Goal: Feedback & Contribution: Submit feedback/report problem

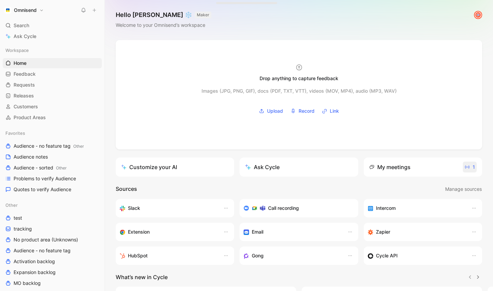
click at [470, 167] on span "1" at bounding box center [470, 167] width 11 height 8
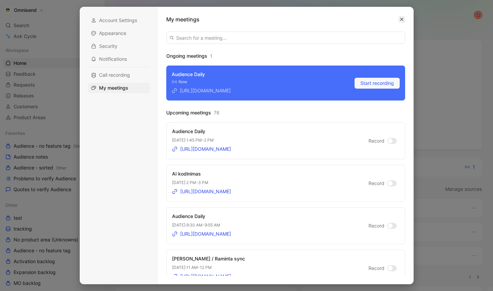
click at [403, 21] on icon "button" at bounding box center [402, 19] width 4 height 4
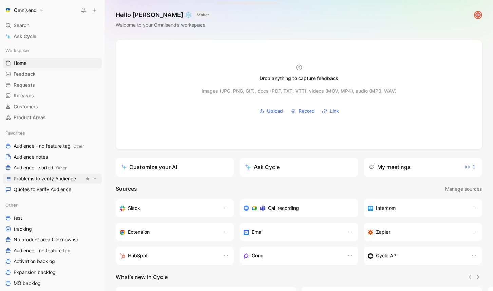
click at [48, 180] on span "Problems to verify Audience" at bounding box center [45, 178] width 62 height 7
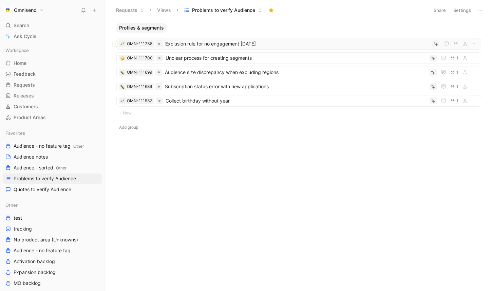
click at [232, 47] on span "Exclusion rule for no engagement [DATE]" at bounding box center [297, 44] width 265 height 8
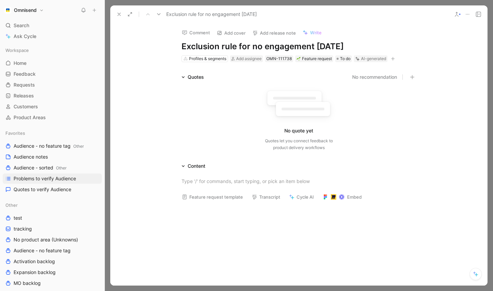
click at [468, 15] on icon at bounding box center [467, 14] width 5 height 5
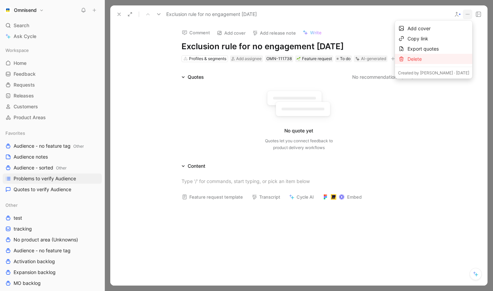
click at [442, 57] on div "Delete" at bounding box center [439, 59] width 62 height 8
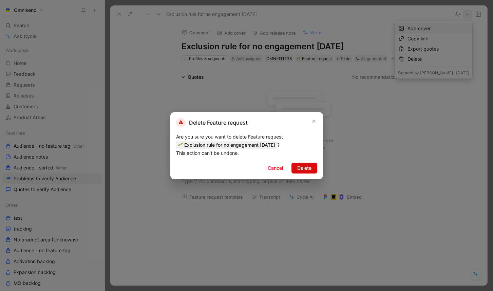
click at [310, 167] on span "Delete" at bounding box center [305, 168] width 14 height 8
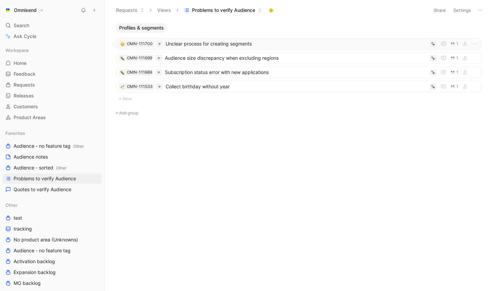
click at [227, 45] on span "Unclear process for creating segments" at bounding box center [297, 44] width 262 height 8
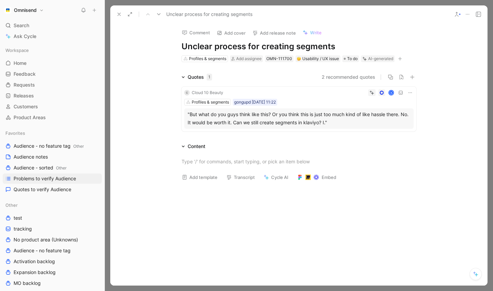
click at [412, 93] on icon at bounding box center [410, 92] width 5 height 5
click at [391, 135] on span "Delete quote" at bounding box center [389, 136] width 29 height 6
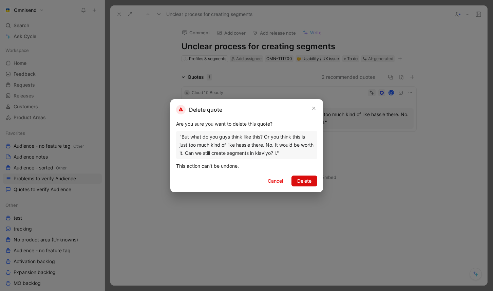
click at [303, 180] on span "Delete" at bounding box center [305, 181] width 14 height 8
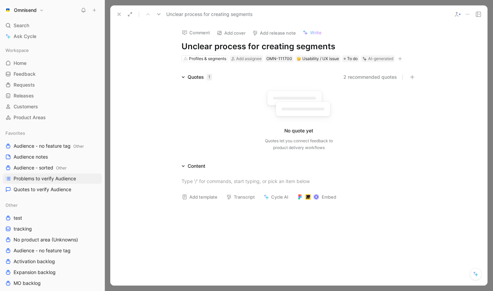
click at [467, 12] on icon at bounding box center [467, 14] width 5 height 5
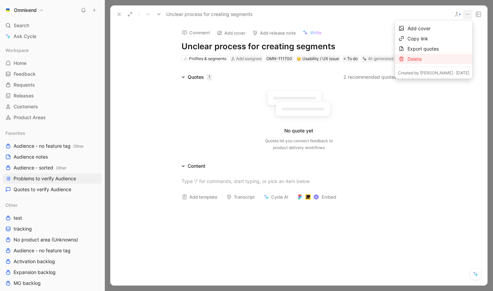
click at [425, 57] on div "Delete" at bounding box center [439, 59] width 62 height 8
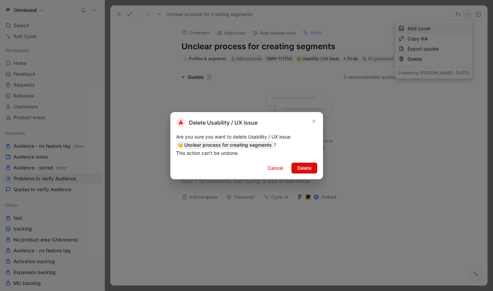
click at [308, 170] on span "Delete" at bounding box center [305, 168] width 14 height 8
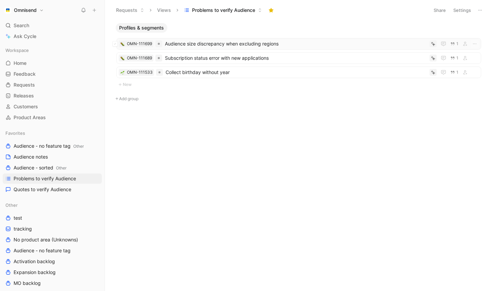
click at [270, 44] on span "Audience size discrepancy when excluding regions" at bounding box center [296, 44] width 262 height 8
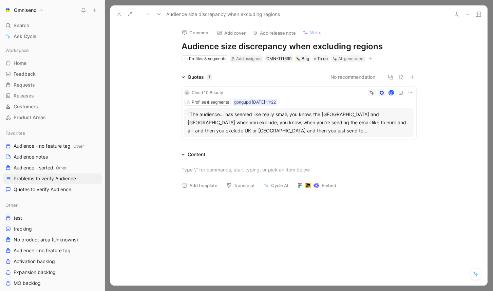
click at [410, 94] on icon at bounding box center [410, 92] width 5 height 5
click at [393, 132] on div "Delete quote" at bounding box center [393, 136] width 36 height 8
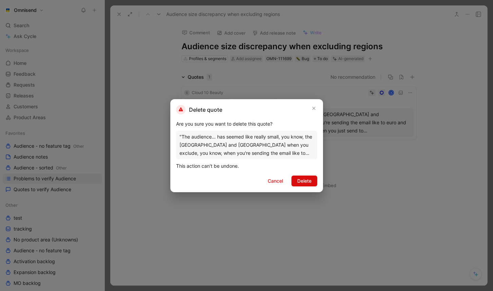
click at [304, 179] on span "Delete" at bounding box center [305, 181] width 14 height 8
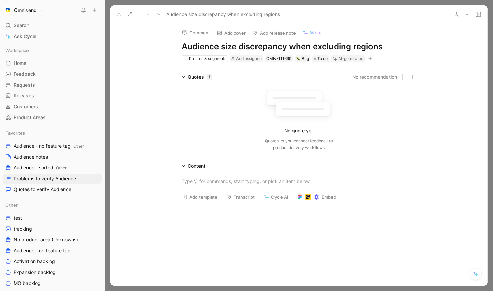
click at [469, 17] on button at bounding box center [468, 15] width 10 height 10
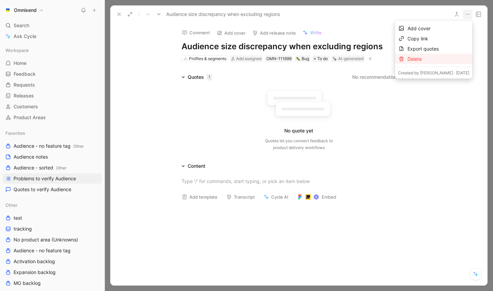
click at [439, 56] on div "Delete" at bounding box center [439, 59] width 62 height 8
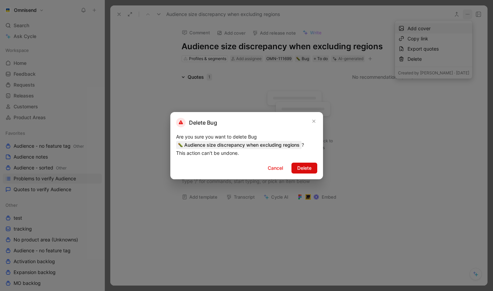
click at [306, 168] on span "Delete" at bounding box center [305, 168] width 14 height 8
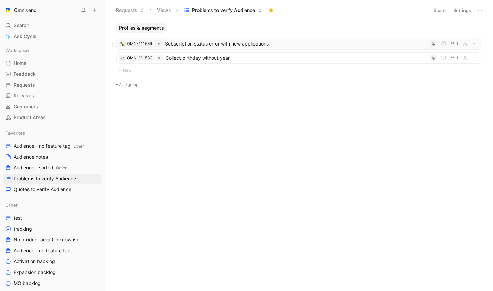
click at [243, 45] on span "Subscription status error with new applications" at bounding box center [296, 44] width 262 height 8
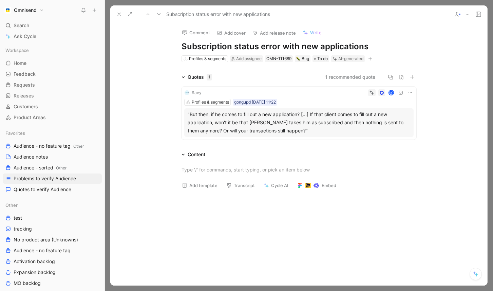
click at [413, 90] on icon at bounding box center [410, 92] width 5 height 5
click at [396, 136] on span "Delete quote" at bounding box center [389, 136] width 29 height 6
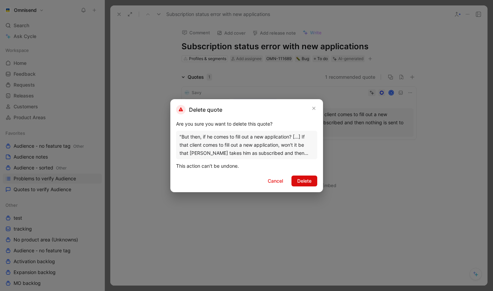
click at [298, 181] on span "Delete" at bounding box center [305, 181] width 14 height 8
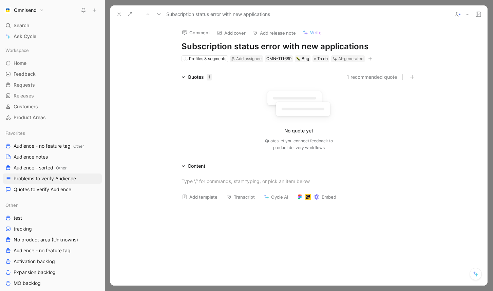
click at [467, 14] on icon at bounding box center [467, 14] width 5 height 5
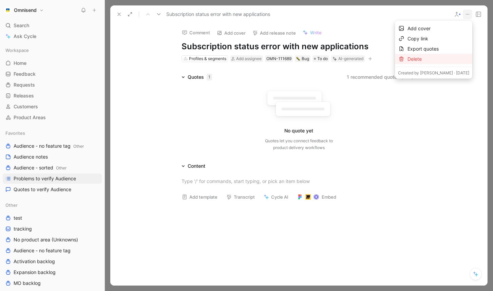
click at [428, 58] on div "Delete" at bounding box center [439, 59] width 62 height 8
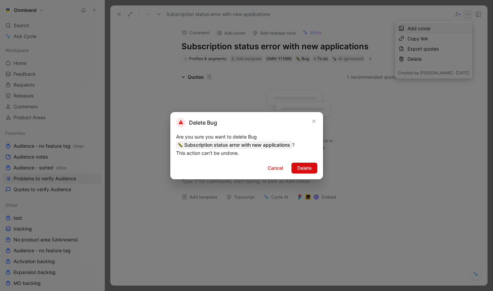
click at [309, 165] on span "Delete" at bounding box center [305, 168] width 14 height 8
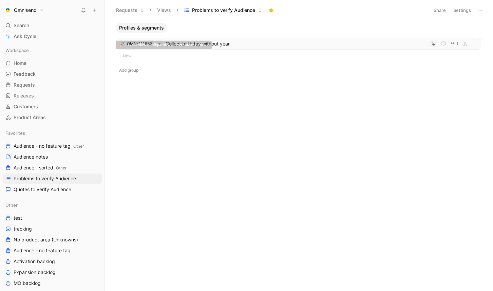
click at [218, 44] on span "Collect birthday without year" at bounding box center [297, 44] width 262 height 8
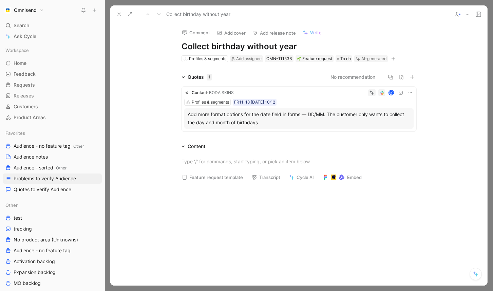
click at [372, 94] on icon at bounding box center [372, 92] width 5 height 5
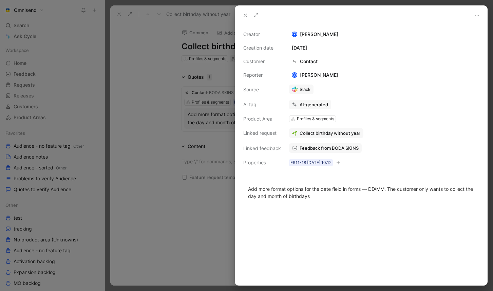
click at [317, 106] on div "AI-generated" at bounding box center [314, 105] width 29 height 6
click at [292, 92] on icon at bounding box center [290, 92] width 5 height 5
click at [244, 18] on icon at bounding box center [245, 15] width 5 height 5
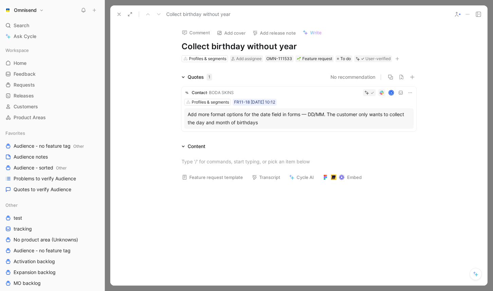
click at [470, 15] on icon at bounding box center [467, 14] width 5 height 5
click at [116, 15] on icon at bounding box center [118, 14] width 5 height 5
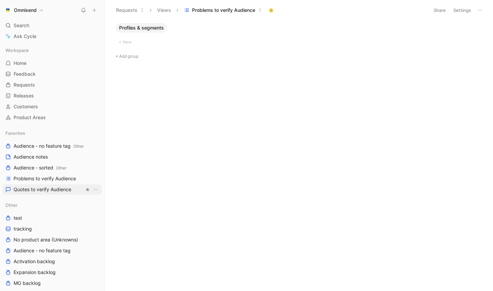
click at [64, 187] on span "Quotes to verify Audience" at bounding box center [43, 189] width 58 height 7
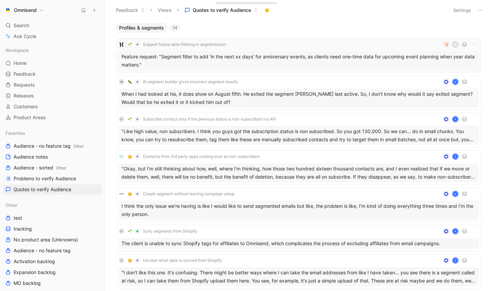
click at [258, 57] on div "Feature request: "Segment filter to add 'in the next xx days' for anniversary e…" at bounding box center [299, 60] width 360 height 19
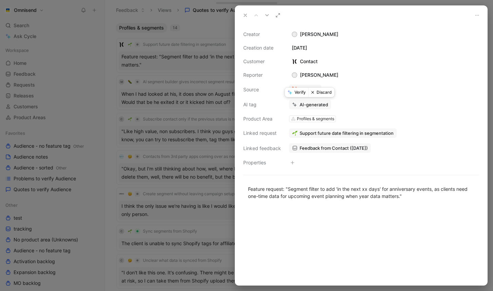
click at [298, 92] on button "Verify" at bounding box center [296, 93] width 23 height 10
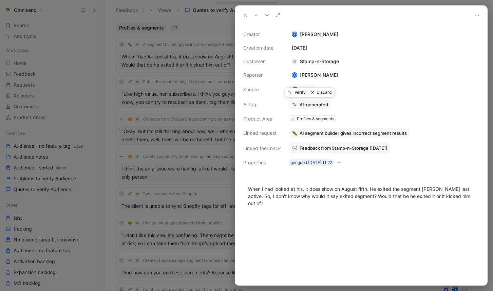
click at [324, 93] on button "Discard" at bounding box center [322, 93] width 26 height 10
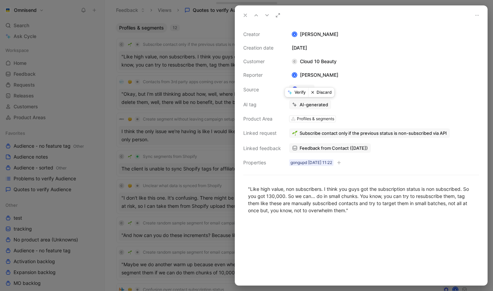
click at [324, 93] on button "Discard" at bounding box center [322, 93] width 26 height 10
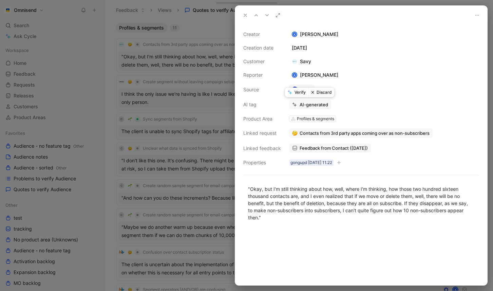
click at [325, 94] on button "Discard" at bounding box center [322, 93] width 26 height 10
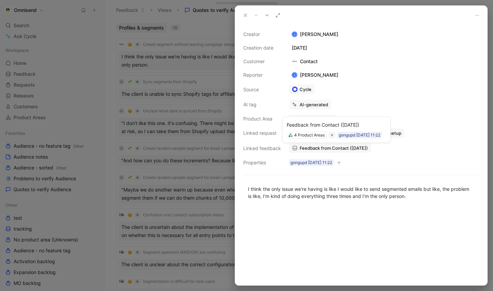
click at [342, 149] on span "Feedback from Contact ([DATE])" at bounding box center [334, 148] width 68 height 6
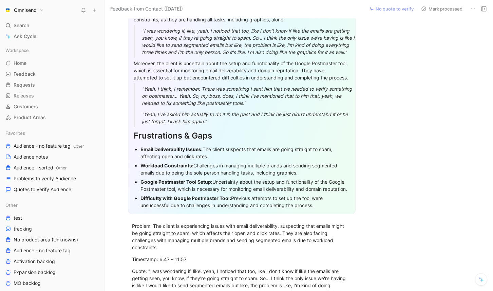
scroll to position [109, 0]
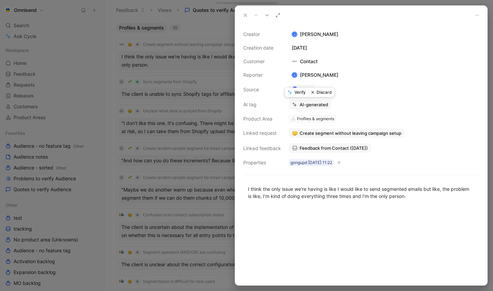
click at [316, 93] on button "Discard" at bounding box center [322, 93] width 26 height 10
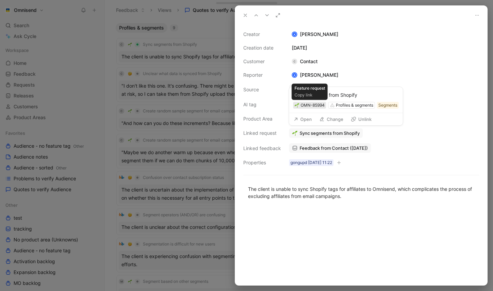
click at [310, 104] on div "OMN-85994" at bounding box center [313, 105] width 24 height 7
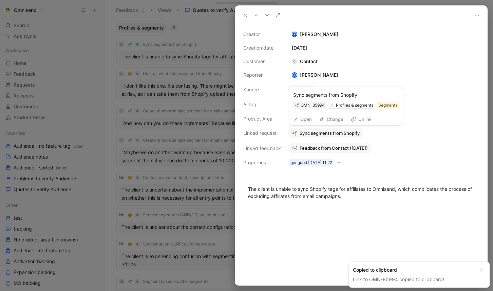
click at [308, 116] on button "Open" at bounding box center [303, 119] width 24 height 10
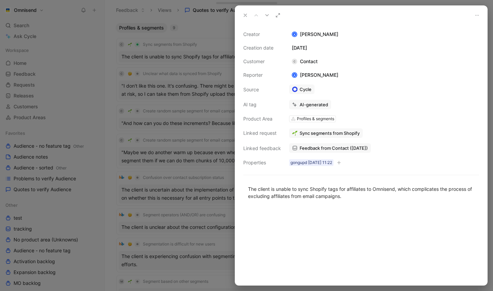
click at [329, 149] on span "Feedback from Contact ([DATE])" at bounding box center [334, 148] width 68 height 6
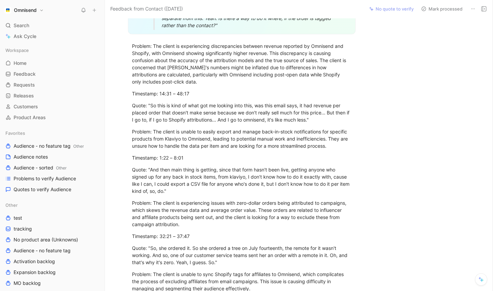
scroll to position [531, 0]
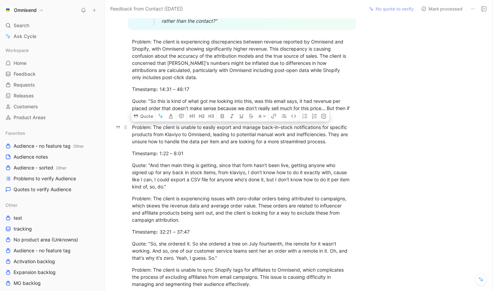
drag, startPoint x: 336, startPoint y: 142, endPoint x: 131, endPoint y: 127, distance: 205.7
click at [131, 127] on p "Problem: The client is unable to easily export and manage back-in-stock notific…" at bounding box center [242, 134] width 246 height 25
click at [143, 116] on button "Quote" at bounding box center [143, 116] width 24 height 11
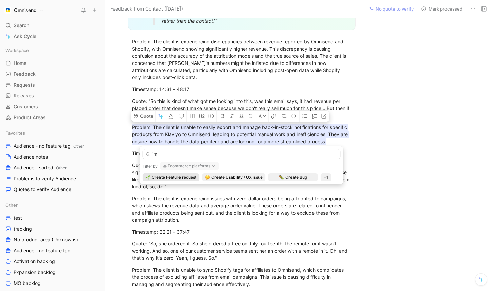
type input "i"
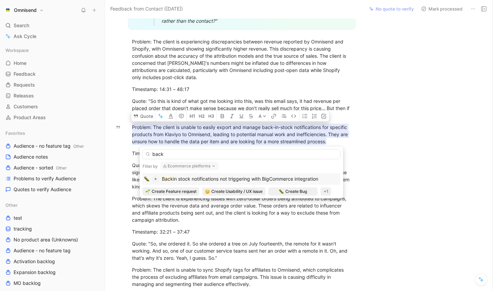
type input "back"
click at [208, 168] on button "Ecommerce platforms" at bounding box center [190, 166] width 58 height 8
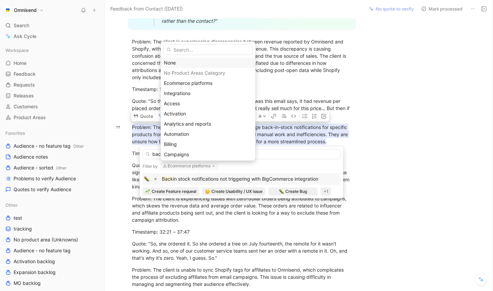
click at [179, 62] on div "None" at bounding box center [208, 63] width 89 height 8
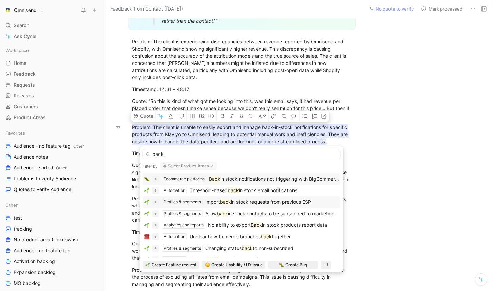
click at [234, 201] on span "in stock requests from previous ESP" at bounding box center [271, 202] width 80 height 6
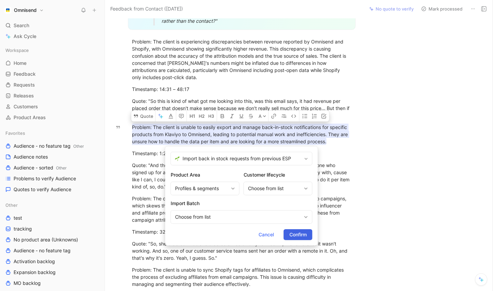
click at [305, 233] on span "Confirm" at bounding box center [298, 235] width 17 height 8
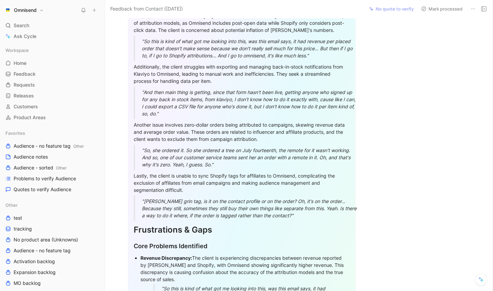
scroll to position [0, 0]
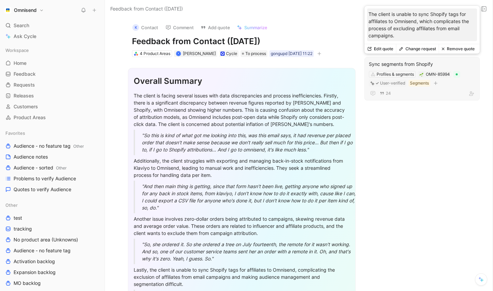
click at [451, 49] on button "Remove quote" at bounding box center [458, 49] width 39 height 10
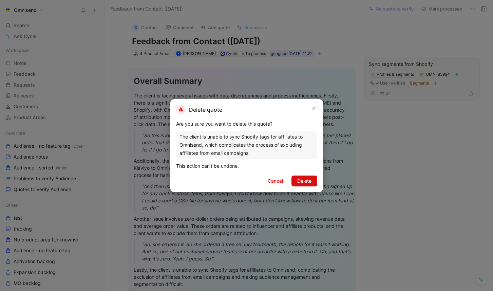
click at [304, 178] on span "Delete" at bounding box center [305, 181] width 14 height 8
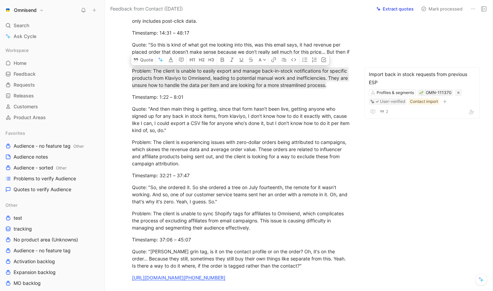
scroll to position [587, 0]
click at [195, 162] on div "Problem: The client is experiencing issues with zero-dollar orders being attrib…" at bounding box center [242, 153] width 220 height 29
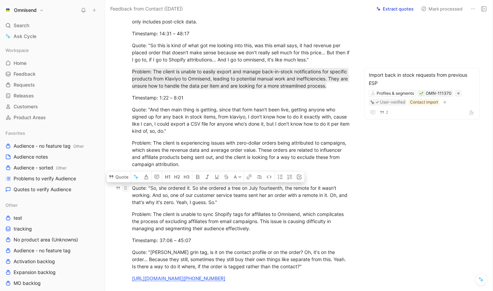
drag, startPoint x: 258, startPoint y: 227, endPoint x: 128, endPoint y: 188, distance: 135.4
click at [118, 175] on button "Quote" at bounding box center [119, 177] width 24 height 11
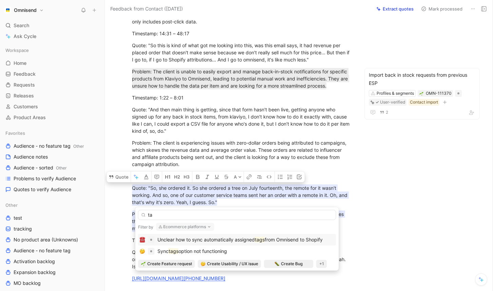
type input "t"
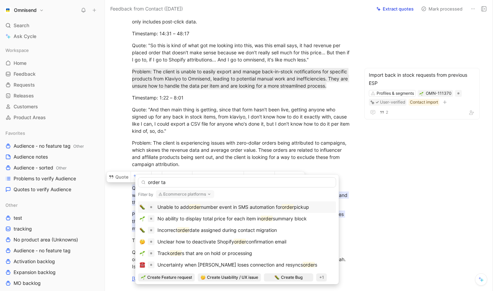
type input "order tag"
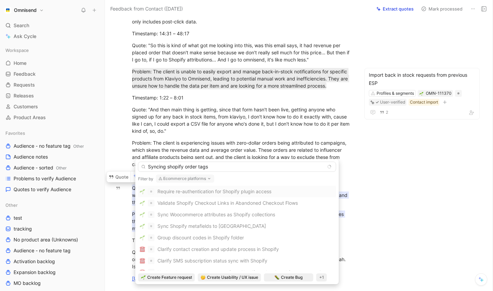
click at [169, 166] on body "Omnisend Search ⌘ K Ask Cycle Workspace Home G then H Feedback G then F Request…" at bounding box center [246, 145] width 493 height 291
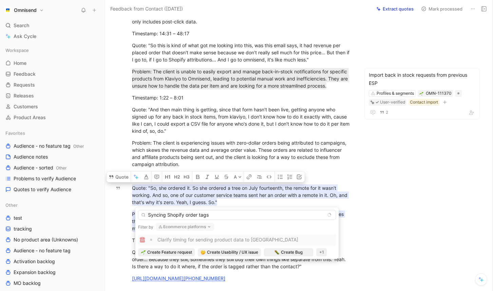
click at [226, 213] on input "Syncing Shopify order tags" at bounding box center [237, 215] width 198 height 10
type input "Syncing Shopify order tags"
click at [182, 253] on span "Create Feature request" at bounding box center [169, 252] width 45 height 7
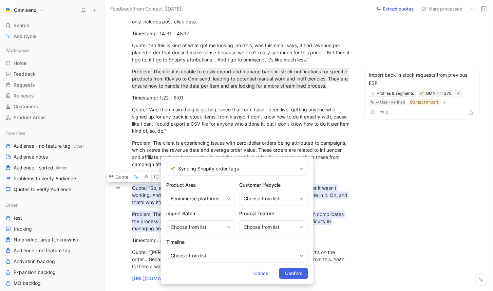
click at [295, 271] on span "Confirm" at bounding box center [293, 273] width 17 height 8
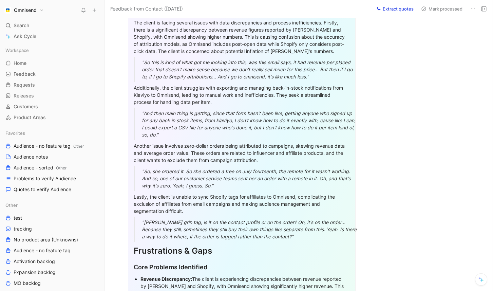
scroll to position [0, 0]
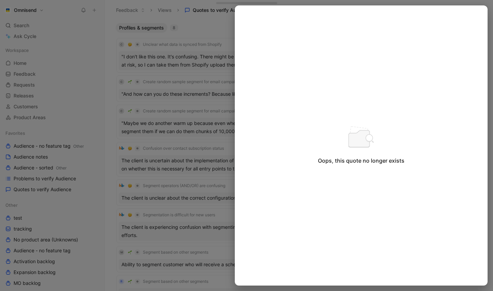
click at [180, 53] on div at bounding box center [246, 145] width 493 height 291
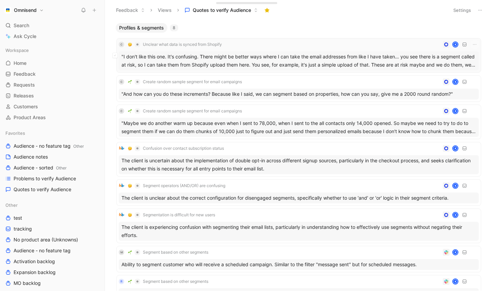
click at [190, 59] on div ""I don't like this one. It's confusing. There might be better ways where I can …" at bounding box center [299, 60] width 360 height 19
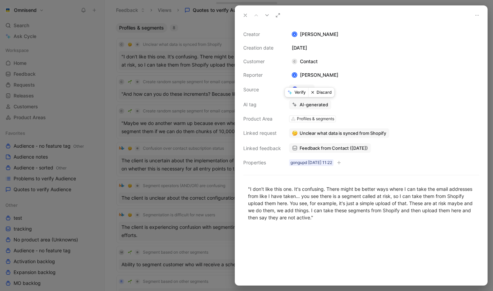
click at [323, 93] on button "Discard" at bounding box center [322, 93] width 26 height 10
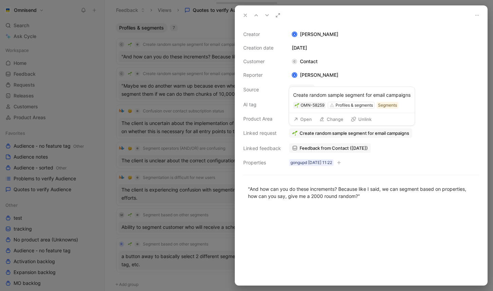
click at [306, 118] on button "Open" at bounding box center [303, 119] width 24 height 10
click at [299, 92] on button "Verify" at bounding box center [296, 93] width 23 height 10
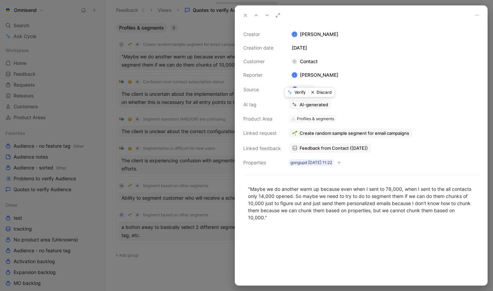
click at [298, 93] on button "Verify" at bounding box center [296, 93] width 23 height 10
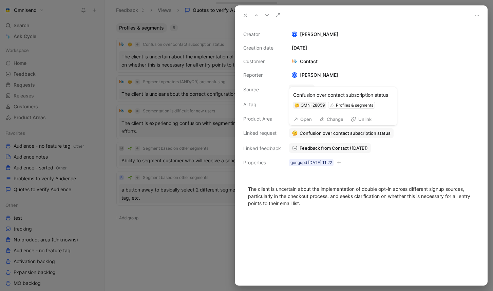
click at [339, 132] on span "Confusion over contact subscription status" at bounding box center [345, 133] width 91 height 6
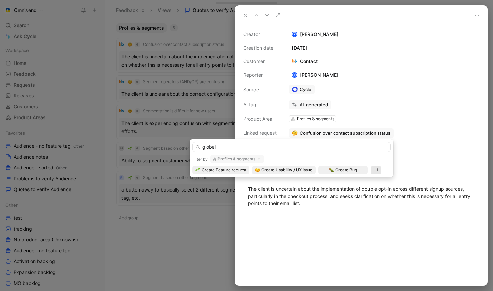
click at [248, 159] on button "Profiles & segments" at bounding box center [238, 159] width 54 height 8
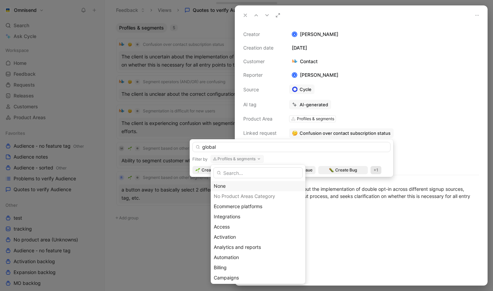
click at [232, 184] on div "None" at bounding box center [258, 186] width 89 height 8
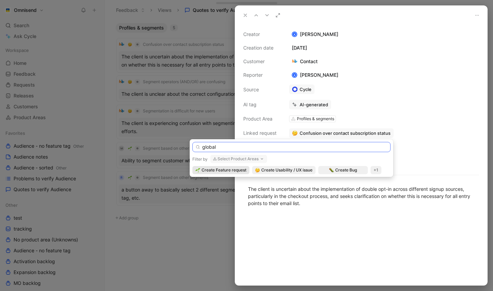
click at [262, 149] on input "global" at bounding box center [292, 147] width 198 height 10
type input "g"
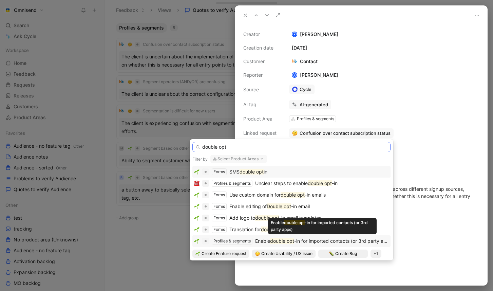
type input "double opt"
click at [326, 242] on span "-in for imported contacts (or 3rd party apps)" at bounding box center [344, 241] width 100 height 6
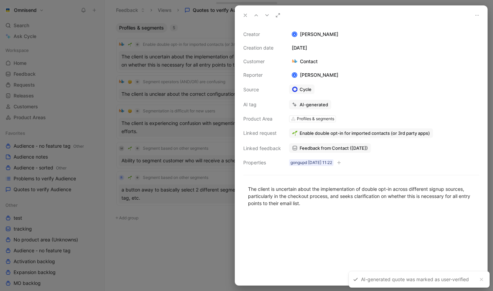
click at [202, 245] on div at bounding box center [246, 145] width 493 height 291
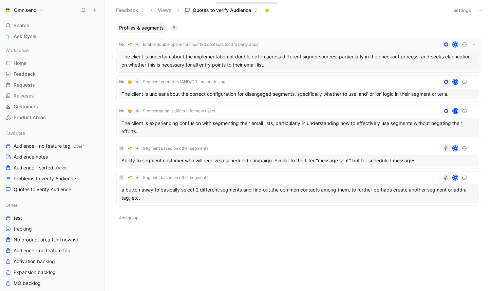
click at [272, 57] on div "The client is uncertain about the implementation of double opt-in across differ…" at bounding box center [299, 60] width 360 height 19
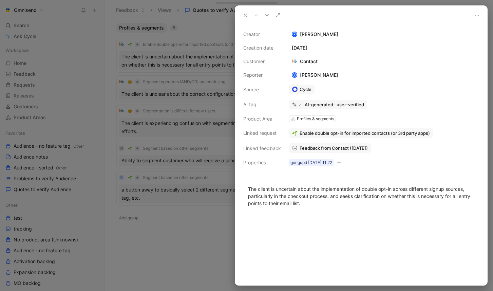
click at [191, 88] on div at bounding box center [246, 145] width 493 height 291
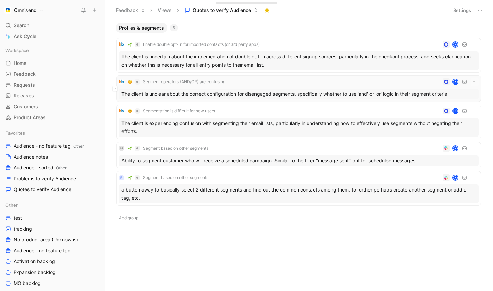
click at [209, 95] on div "The client is unclear about the correct configuration for disengaged segments, …" at bounding box center [299, 94] width 360 height 11
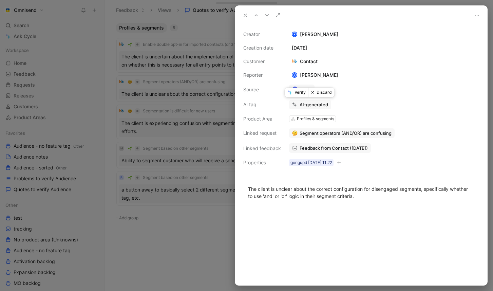
click at [302, 93] on button "Verify" at bounding box center [296, 93] width 23 height 10
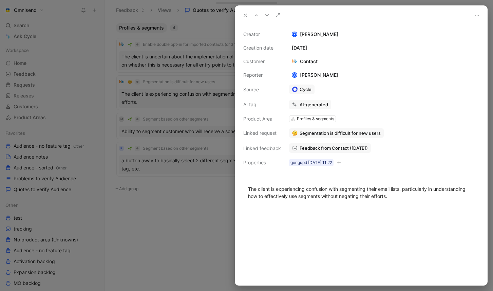
click at [168, 219] on div at bounding box center [246, 145] width 493 height 291
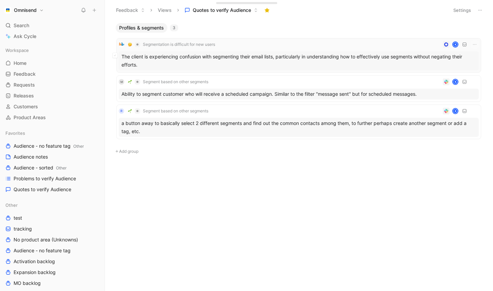
click at [283, 61] on div "The client is experiencing confusion with segmenting their email lists, particu…" at bounding box center [299, 60] width 360 height 19
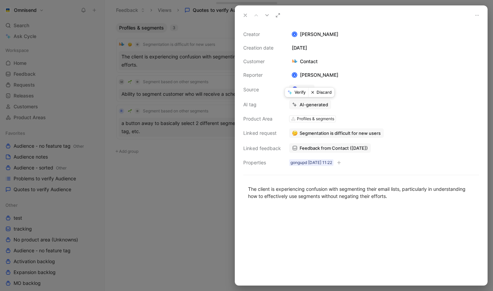
click at [298, 93] on button "Verify" at bounding box center [296, 93] width 23 height 10
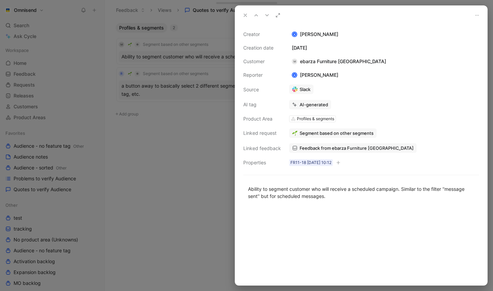
click at [182, 121] on div at bounding box center [246, 145] width 493 height 291
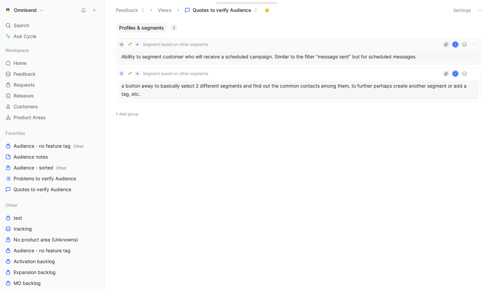
click at [211, 61] on div "Ability to segment customer who will receive a scheduled campaign. Similar to t…" at bounding box center [299, 56] width 360 height 11
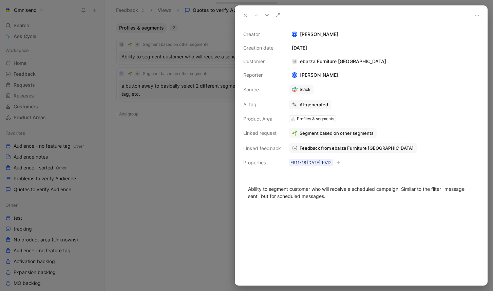
click at [348, 131] on span "Segment based on other segments" at bounding box center [337, 133] width 74 height 6
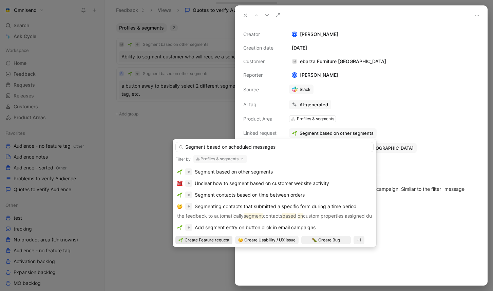
type input "Segment based on scheduled messages"
click at [226, 239] on span "Create Feature request" at bounding box center [207, 240] width 45 height 7
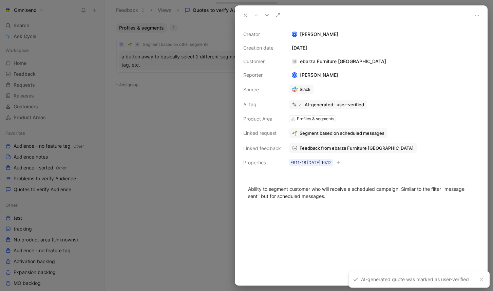
click at [185, 134] on div at bounding box center [246, 145] width 493 height 291
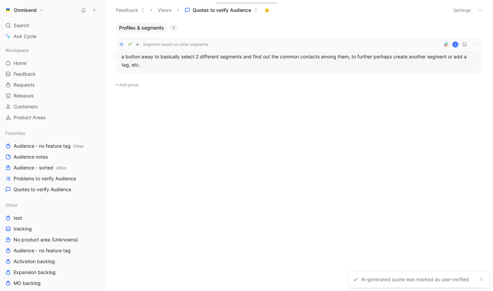
click at [226, 58] on div "a button away to basically select 2 different segments and find out the common …" at bounding box center [299, 60] width 360 height 19
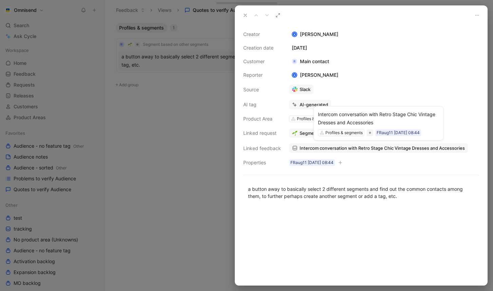
click at [329, 137] on div "Intercom conversation with Retro Stage Chic Vintage Dresses and Accessories Pro…" at bounding box center [379, 123] width 130 height 35
click at [301, 132] on span "Segment based on other segments" at bounding box center [337, 133] width 74 height 6
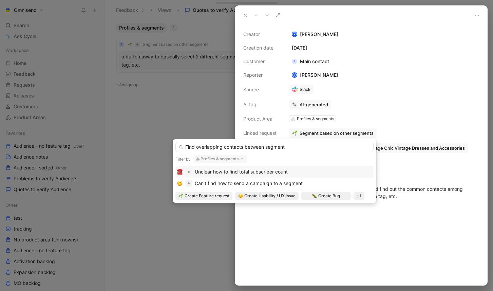
type input "Find overlapping contacts between segments"
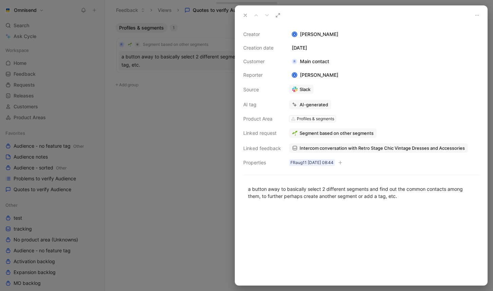
click at [310, 107] on div "AI-generated" at bounding box center [314, 105] width 29 height 6
click at [300, 92] on button "Verify" at bounding box center [296, 93] width 23 height 10
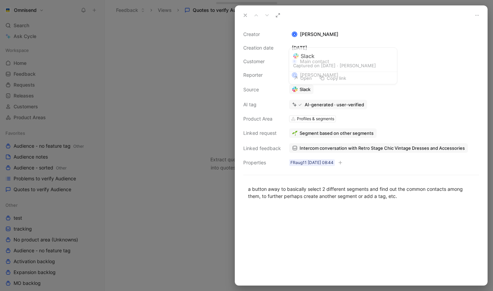
click at [188, 83] on div at bounding box center [246, 145] width 493 height 291
